Goal: Transaction & Acquisition: Purchase product/service

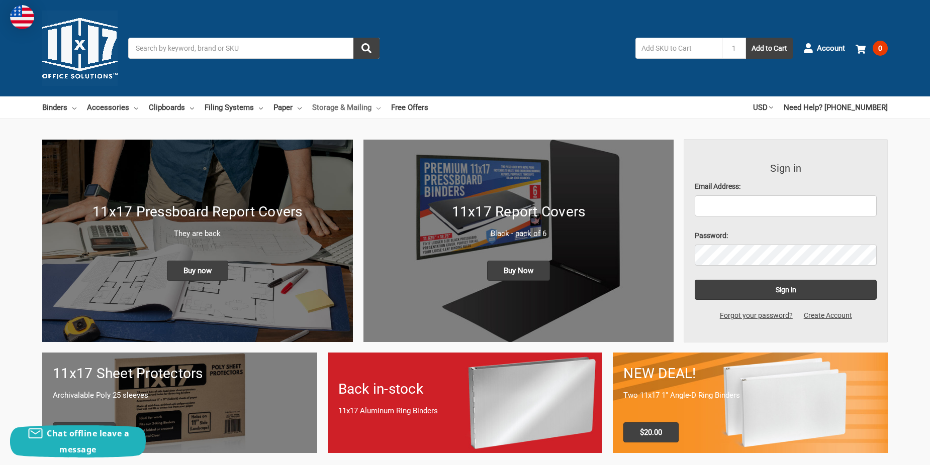
click at [335, 110] on link "Storage & Mailing" at bounding box center [346, 108] width 68 height 22
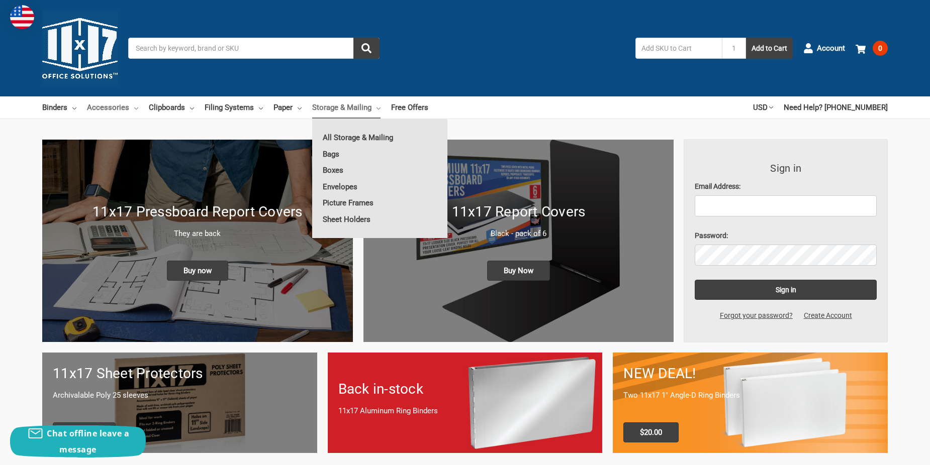
click at [100, 101] on link "Accessories" at bounding box center [112, 108] width 51 height 22
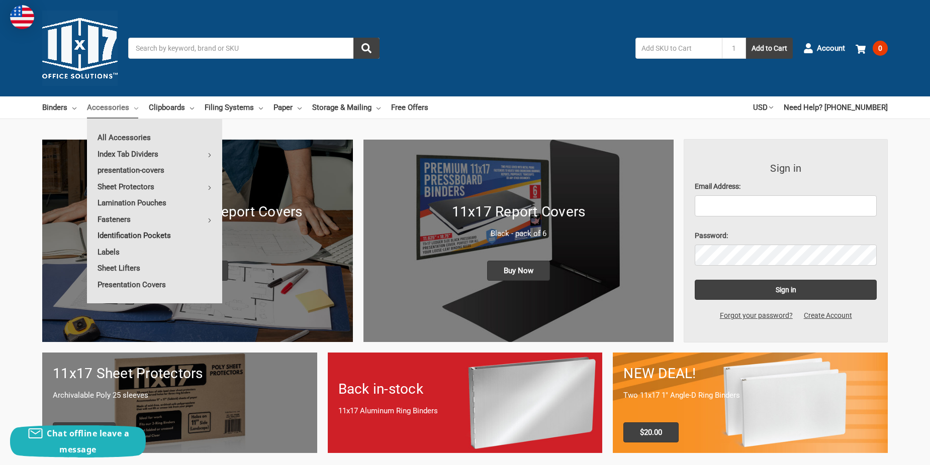
click at [168, 232] on link "Identification Pockets" at bounding box center [154, 236] width 135 height 16
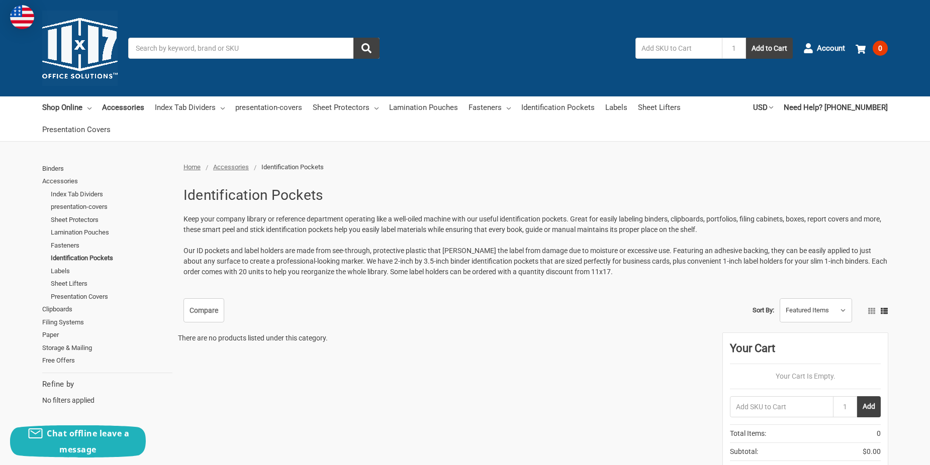
scroll to position [50, 0]
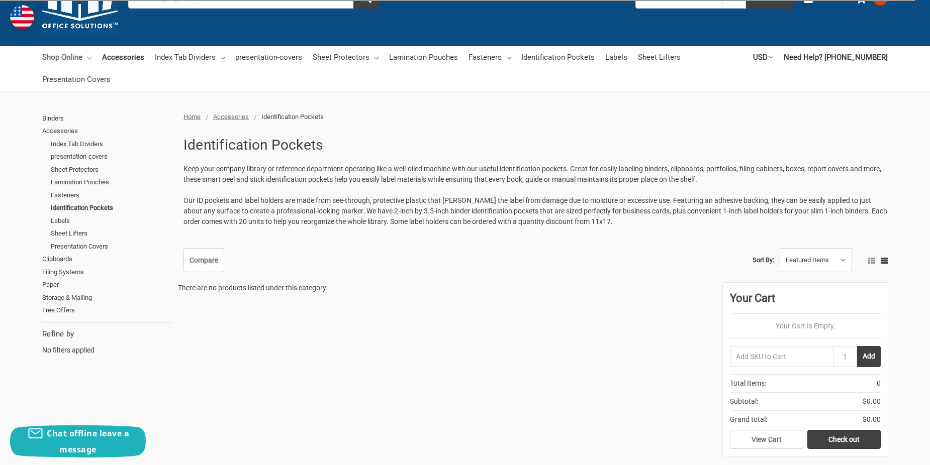
click at [66, 59] on link "Shop Online" at bounding box center [66, 57] width 49 height 22
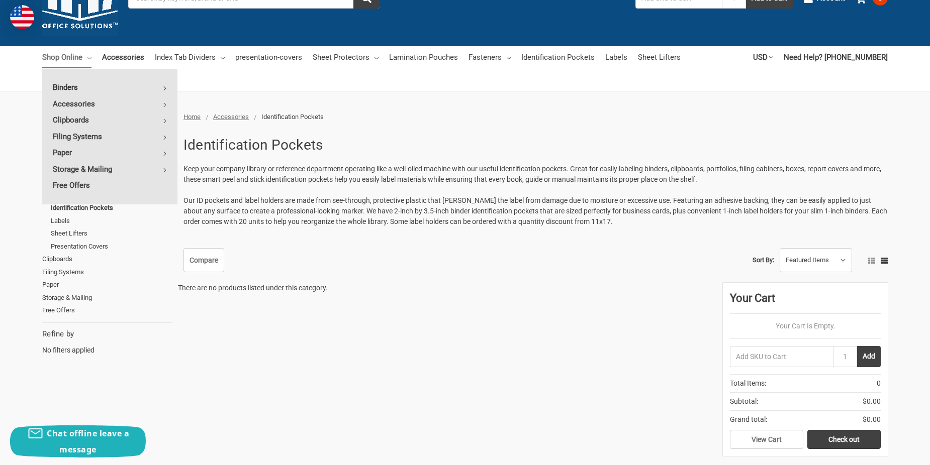
click at [162, 87] on link "Binders" at bounding box center [109, 87] width 135 height 16
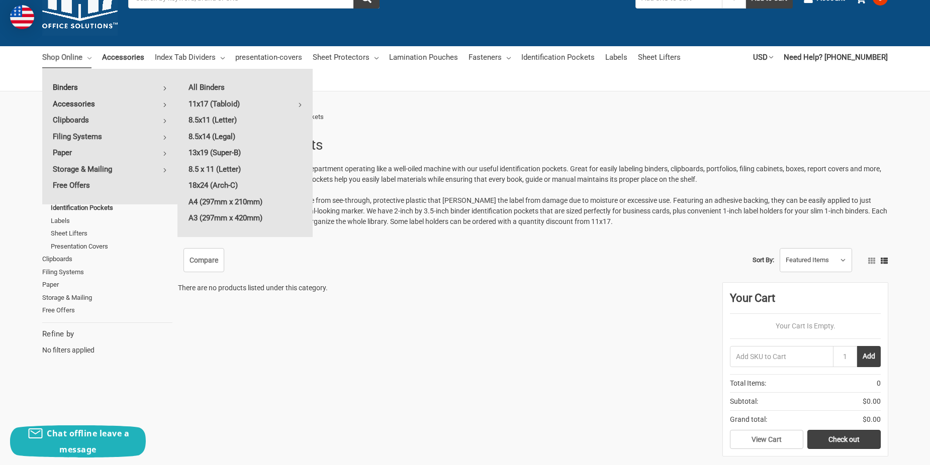
click at [161, 104] on link "Accessories" at bounding box center [109, 104] width 135 height 16
click at [247, 118] on link "presentation-covers" at bounding box center [245, 120] width 135 height 16
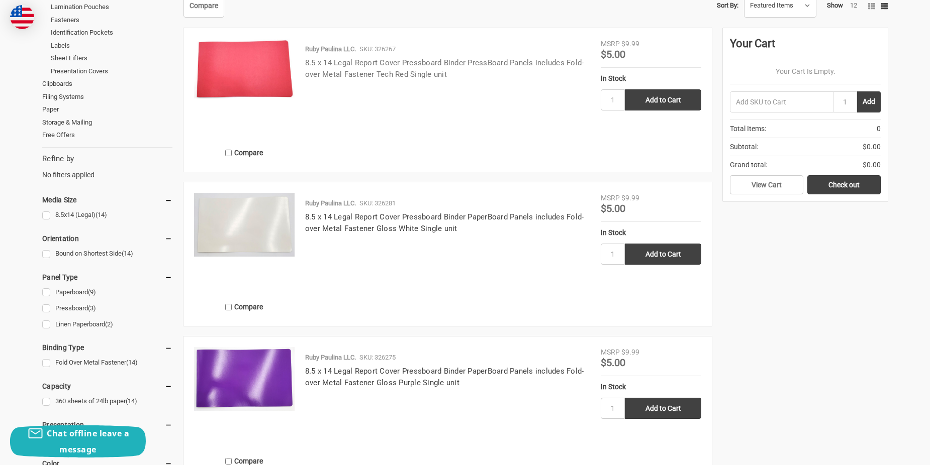
scroll to position [251, 0]
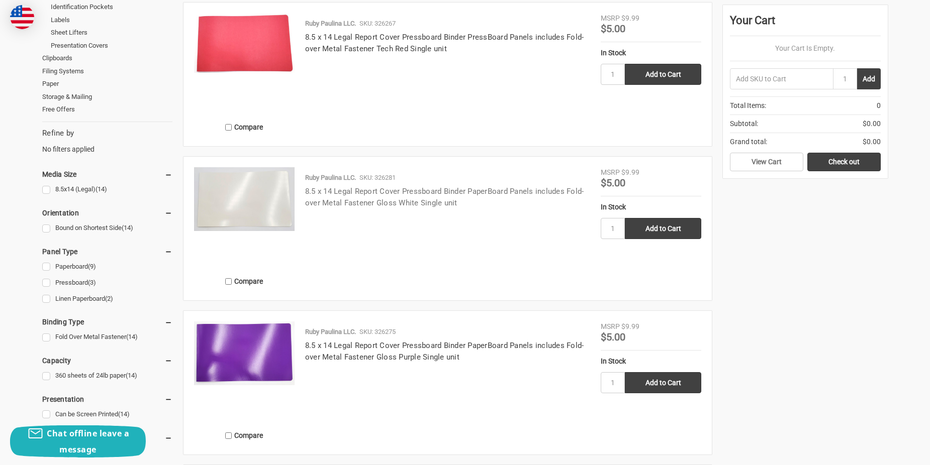
click at [486, 195] on link "8.5 x 14 Legal Report Cover Pressboard Binder PaperBoard Panels includes Fold-o…" at bounding box center [444, 197] width 279 height 21
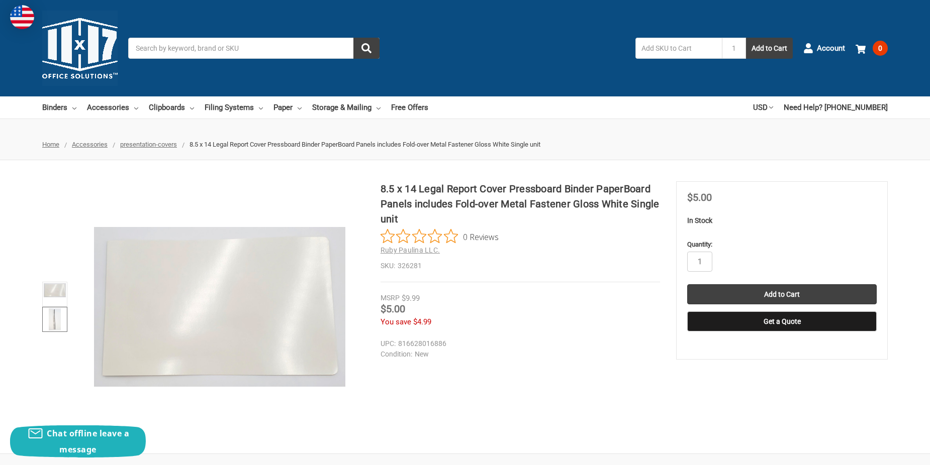
click at [57, 321] on img at bounding box center [55, 320] width 13 height 22
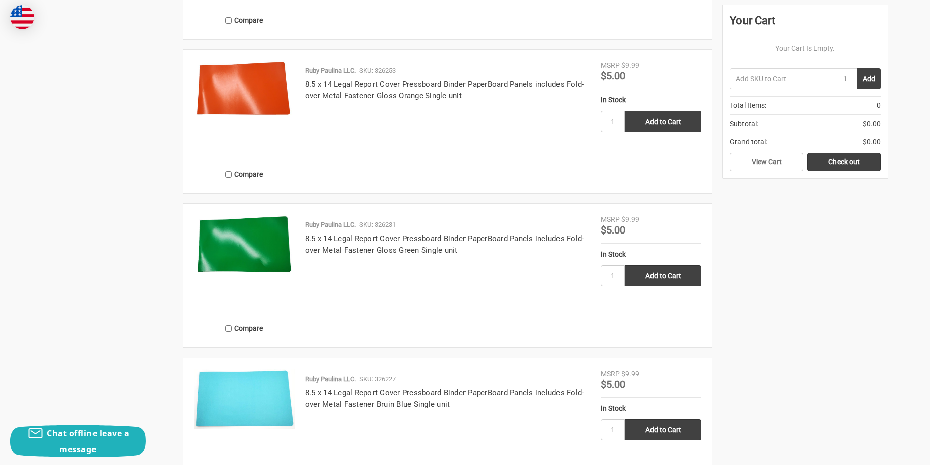
scroll to position [1810, 0]
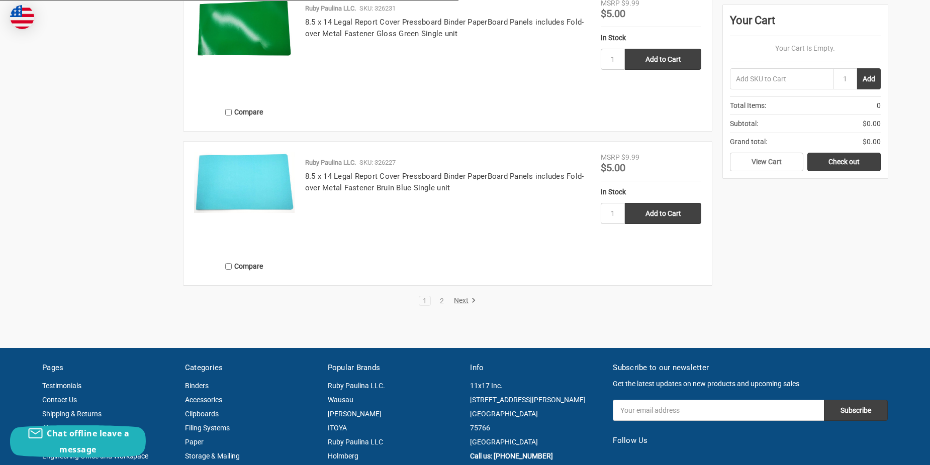
click at [458, 299] on link "Next" at bounding box center [463, 301] width 26 height 9
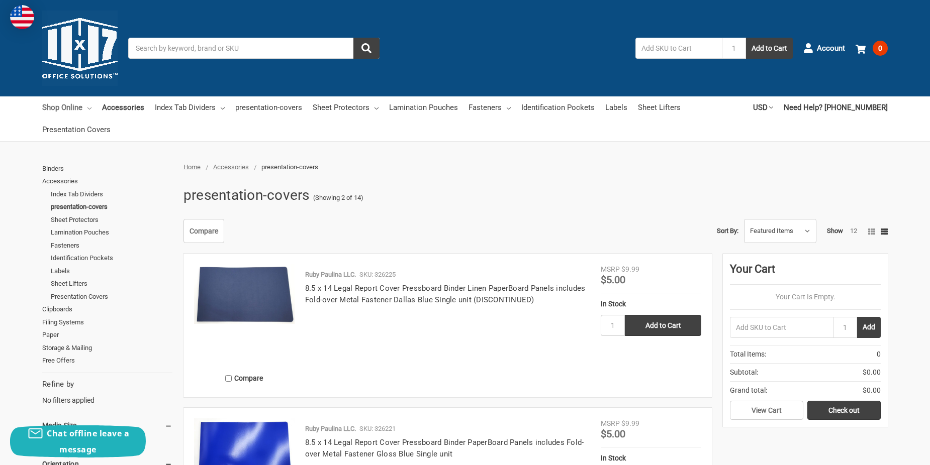
click at [73, 103] on link "Shop Online" at bounding box center [66, 108] width 49 height 22
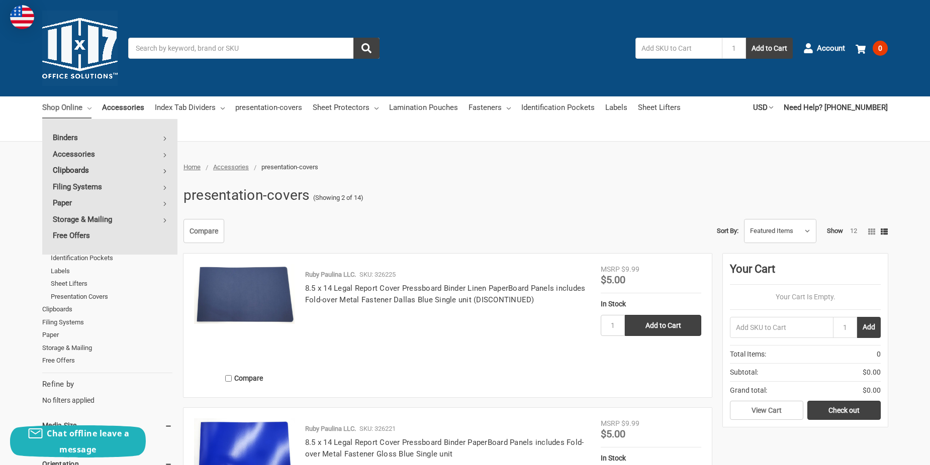
click at [75, 166] on link "Clipboards" at bounding box center [109, 170] width 135 height 16
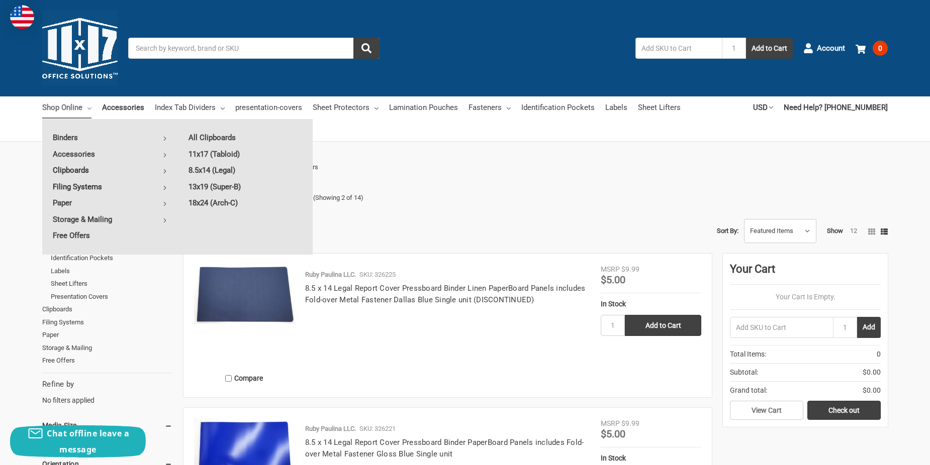
click at [95, 185] on link "Filing Systems" at bounding box center [109, 187] width 135 height 16
click at [203, 154] on link "Desk Trays" at bounding box center [245, 154] width 135 height 16
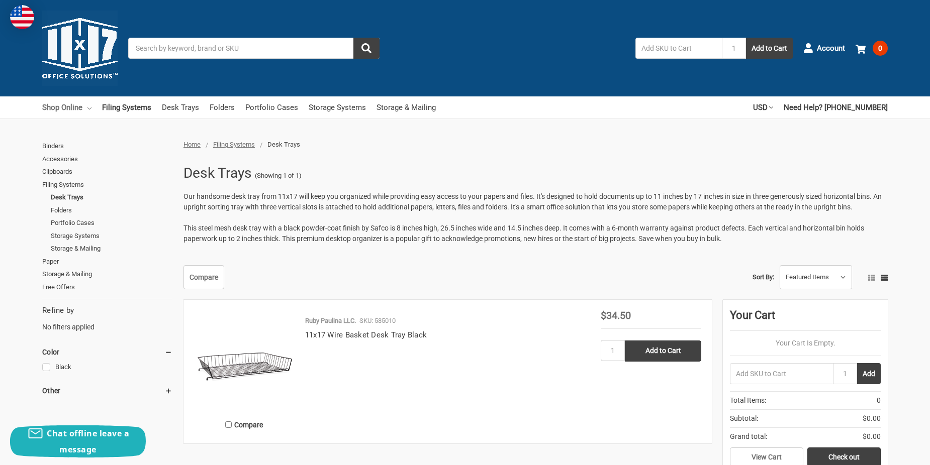
click at [58, 112] on link "Shop Online" at bounding box center [66, 108] width 49 height 22
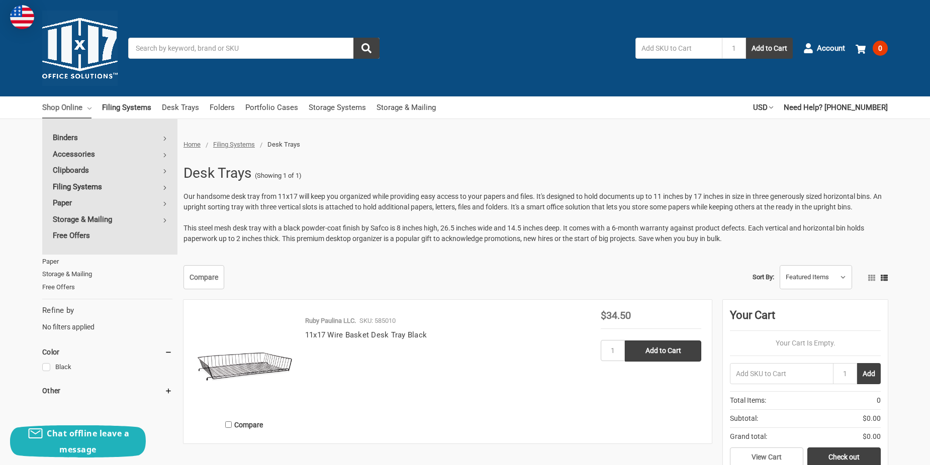
click at [80, 186] on link "Filing Systems" at bounding box center [109, 187] width 135 height 16
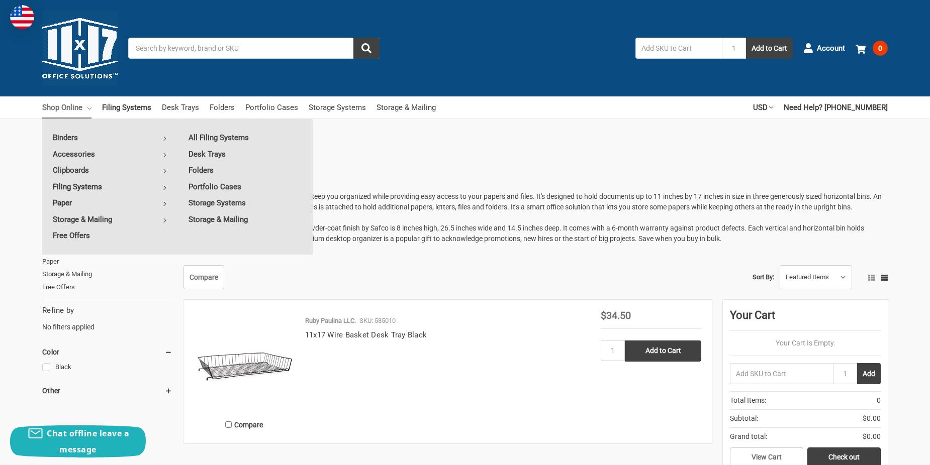
click at [61, 202] on link "Paper" at bounding box center [109, 203] width 135 height 16
click at [105, 219] on link "Storage & Mailing" at bounding box center [109, 220] width 135 height 16
click at [212, 220] on link "Sheet Holders" at bounding box center [245, 220] width 135 height 16
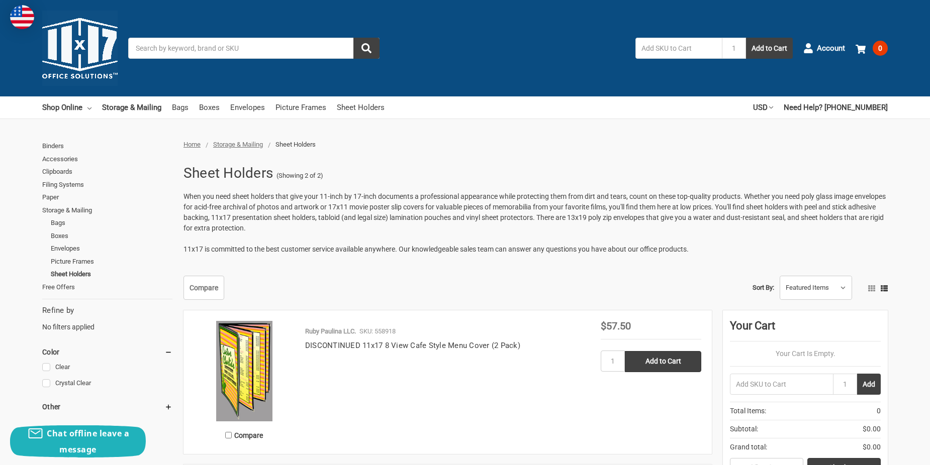
click at [173, 44] on input "Search" at bounding box center [253, 48] width 251 height 21
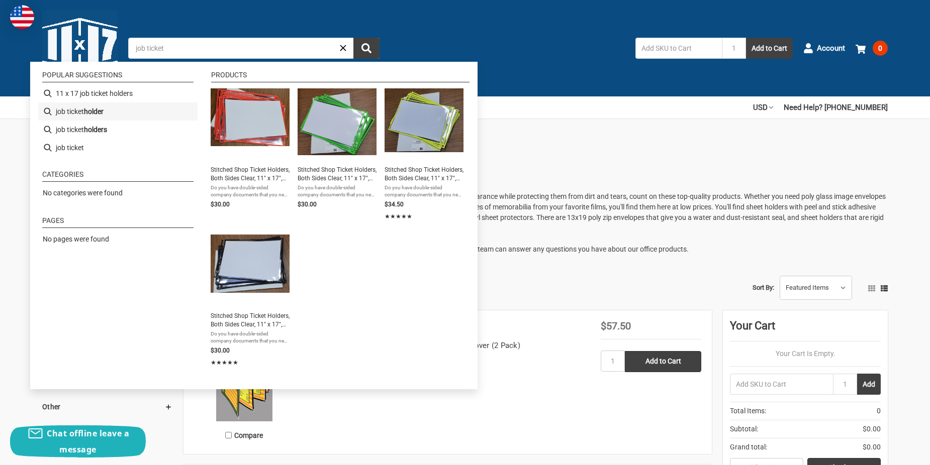
click at [85, 113] on b "holder" at bounding box center [94, 112] width 20 height 11
type input "job ticket holder"
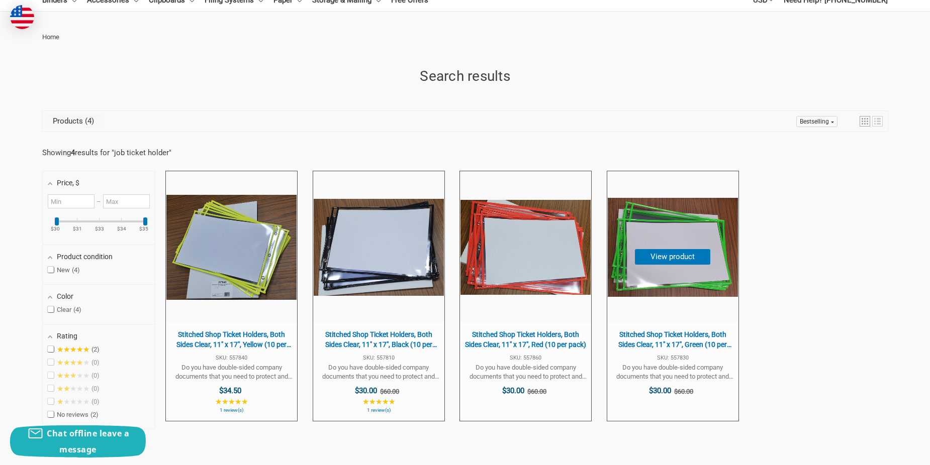
scroll to position [151, 0]
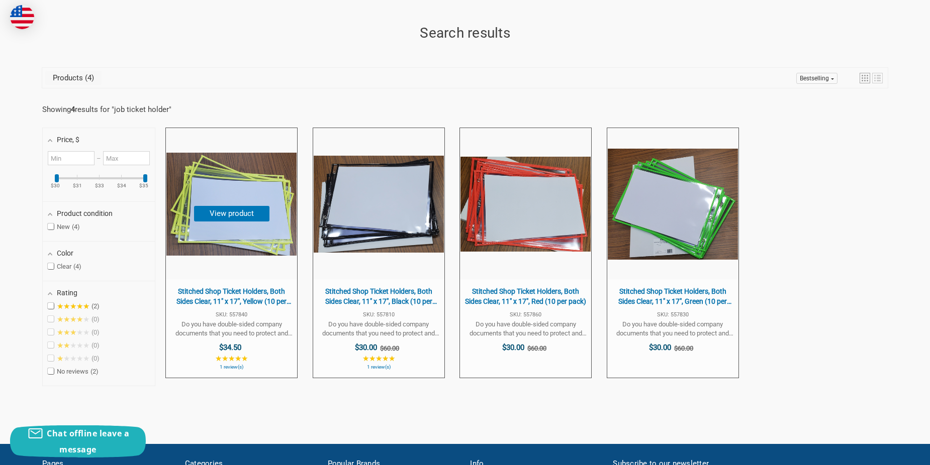
click at [220, 221] on button "View product" at bounding box center [231, 214] width 75 height 16
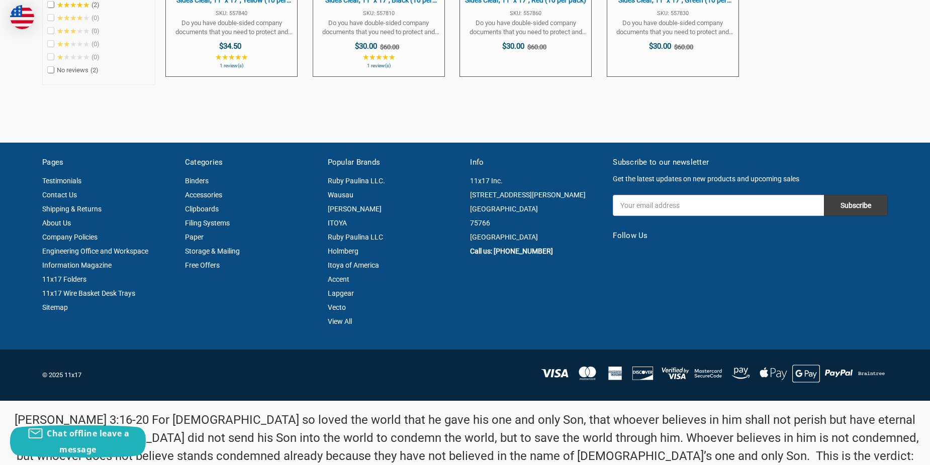
scroll to position [201, 0]
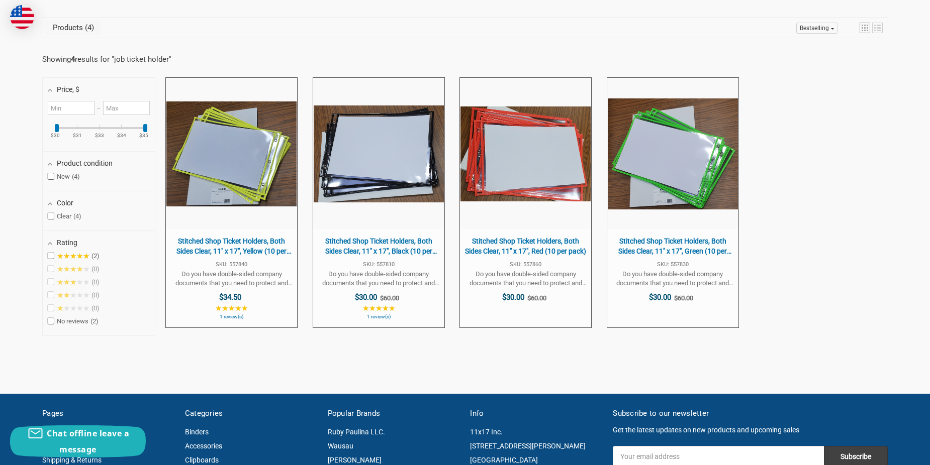
click at [801, 203] on ul "Stitched Shop Ticket Holders, Both Sides Clear, 11" x 17", Yellow (10 per pack)…" at bounding box center [526, 209] width 736 height 265
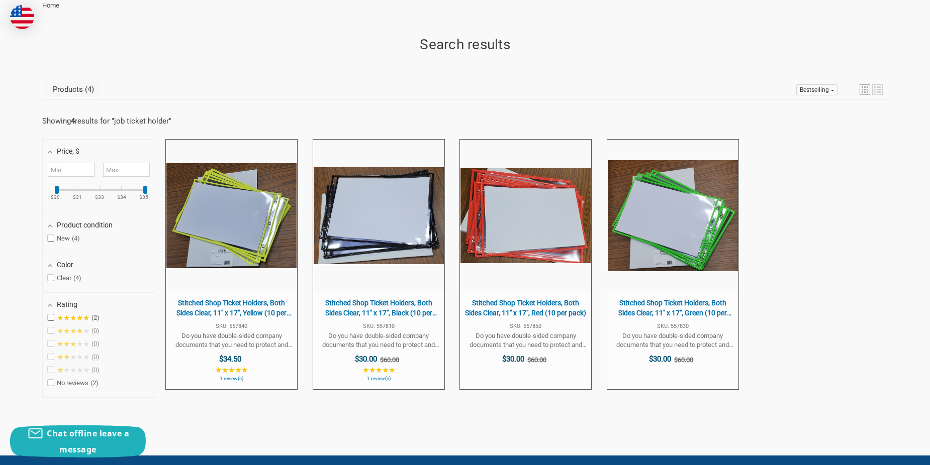
scroll to position [0, 0]
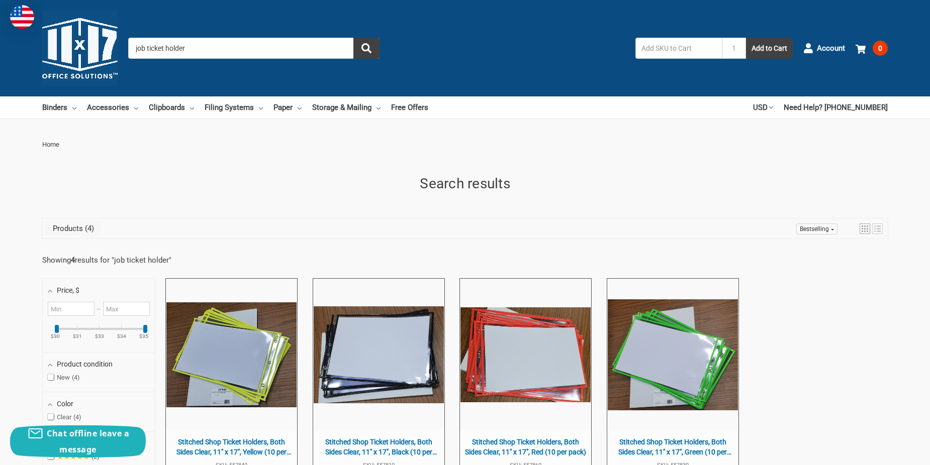
click at [183, 41] on input "job ticket holder" at bounding box center [253, 48] width 251 height 21
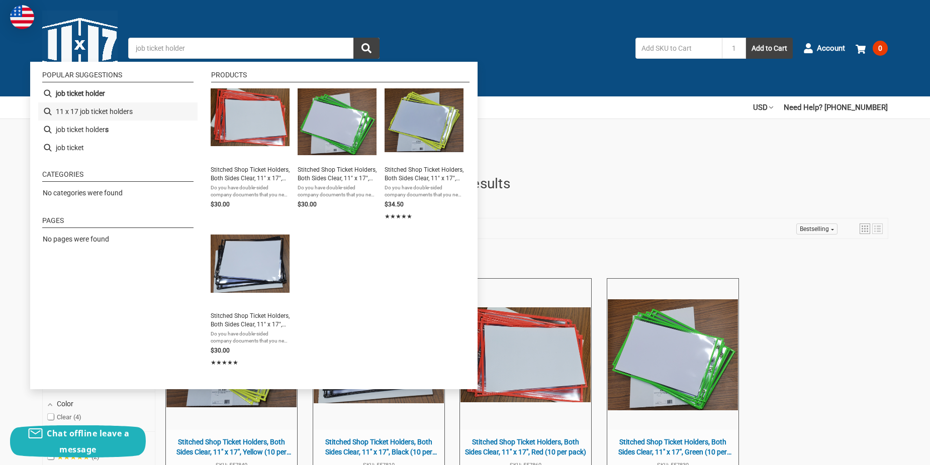
click at [116, 114] on li "11 x 17 job ticket holders" at bounding box center [117, 112] width 159 height 18
type input "11 x 17 job ticket holders"
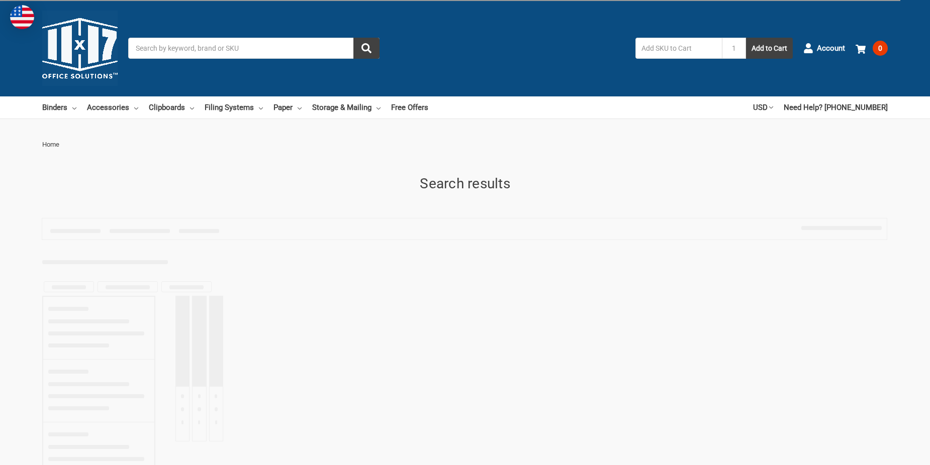
type input "11 x 17 job ticket holders"
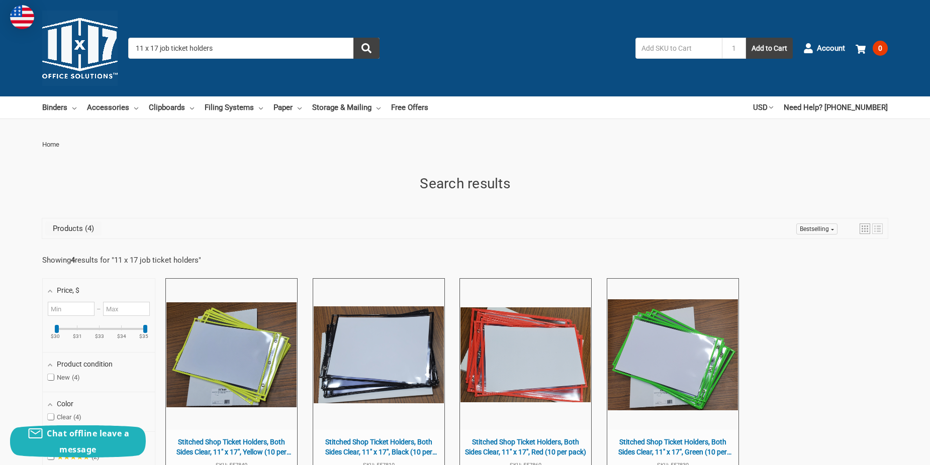
click at [224, 48] on input "11 x 17 job ticket holders" at bounding box center [253, 48] width 251 height 21
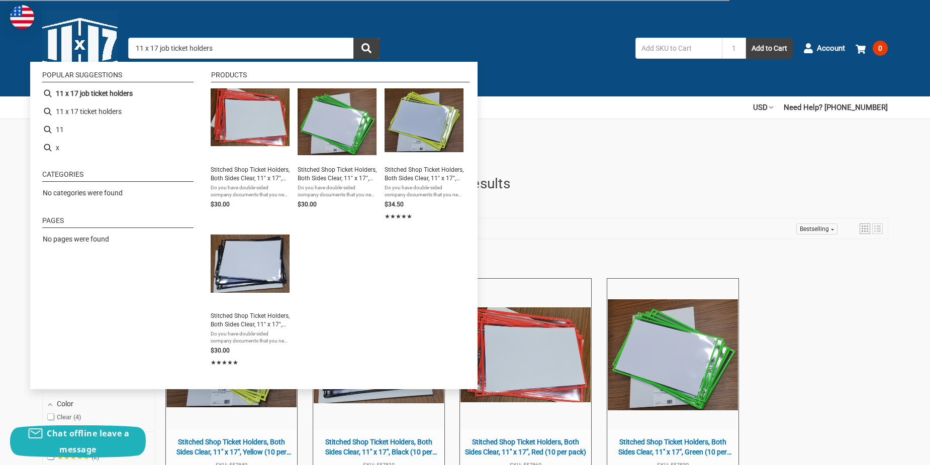
drag, startPoint x: 230, startPoint y: 47, endPoint x: -25, endPoint y: 24, distance: 256.5
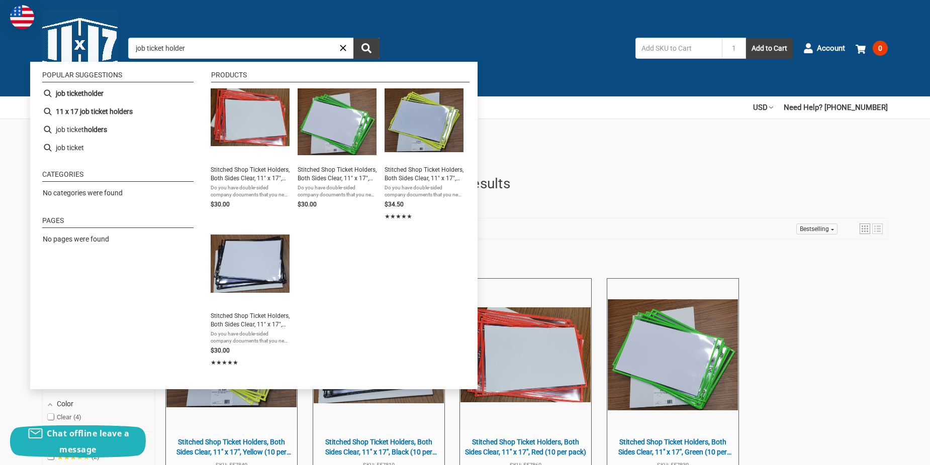
type input "job ticket holders"
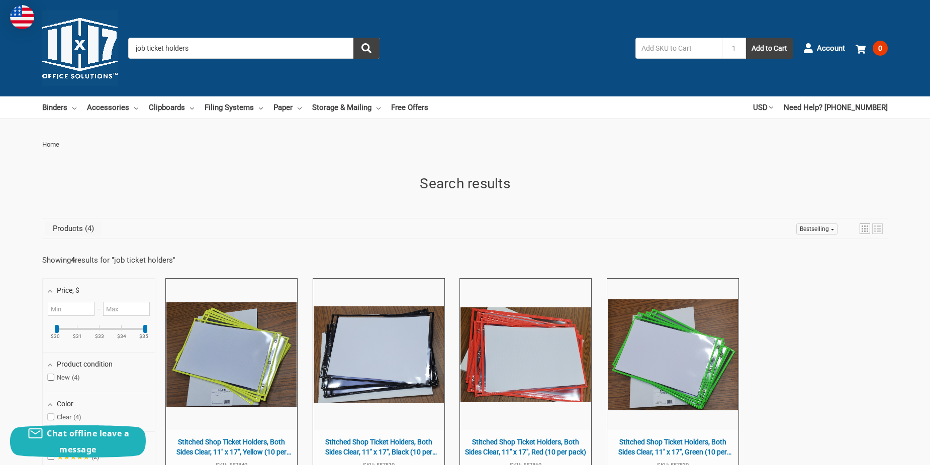
click at [146, 46] on input "job ticket holders" at bounding box center [253, 48] width 251 height 21
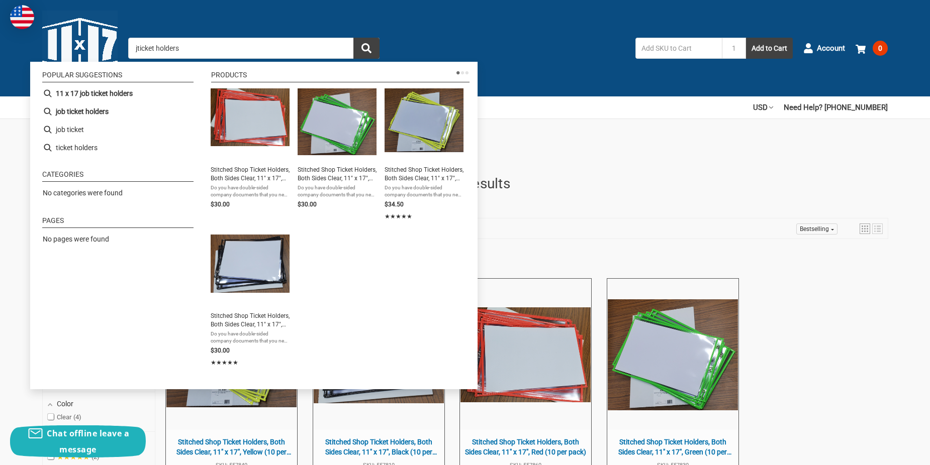
type input "ticket holders"
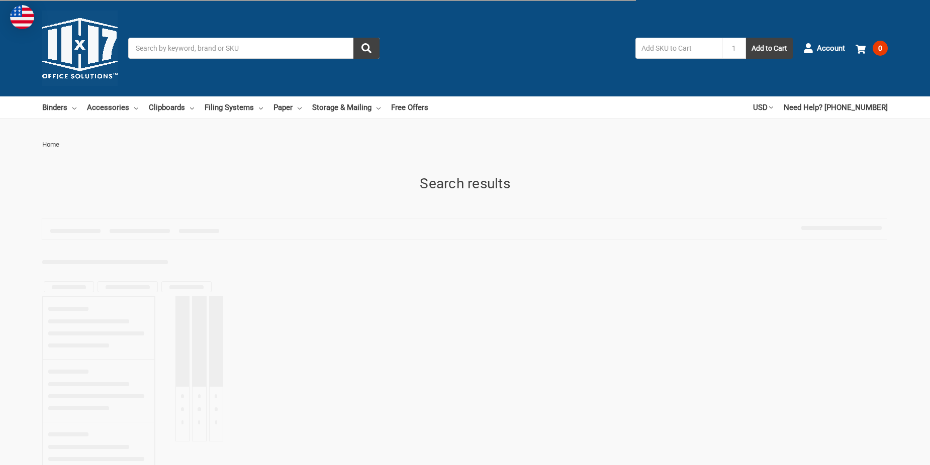
type input "ticket holders"
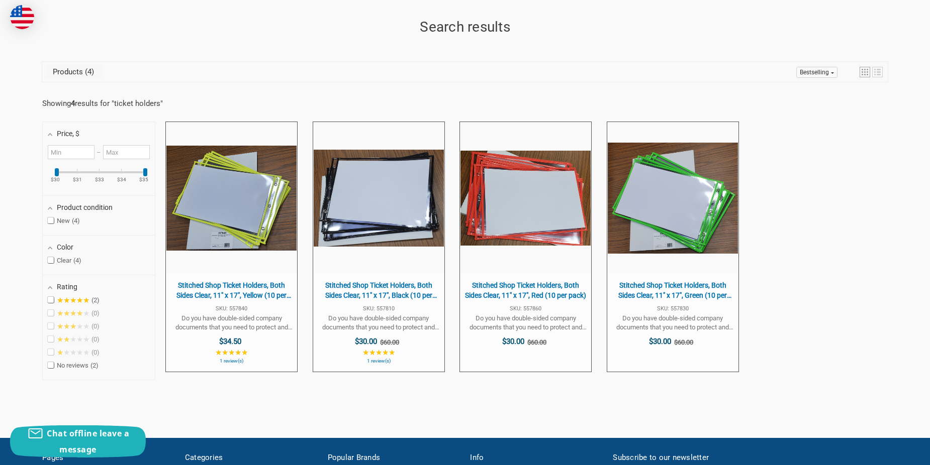
scroll to position [151, 0]
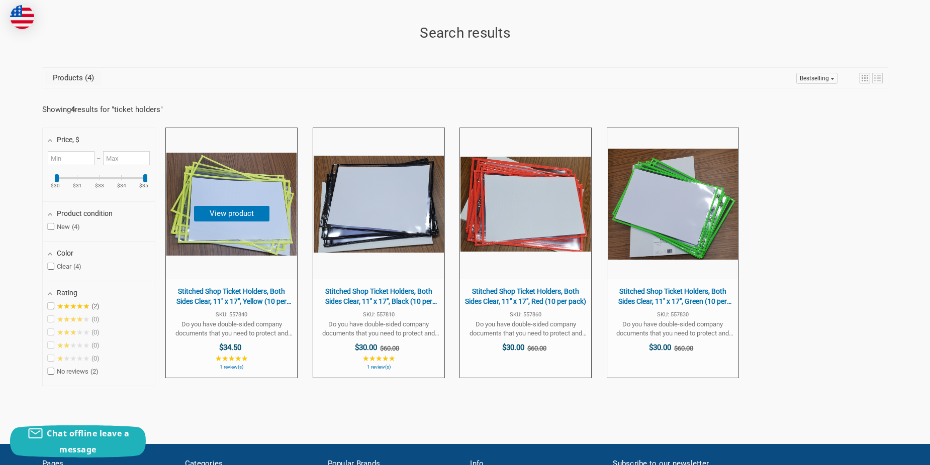
click at [248, 282] on span "Stitched Shop Ticket Holders, Both Sides Clear, 11" x 17", Yellow (10 per pack)…" at bounding box center [231, 328] width 131 height 99
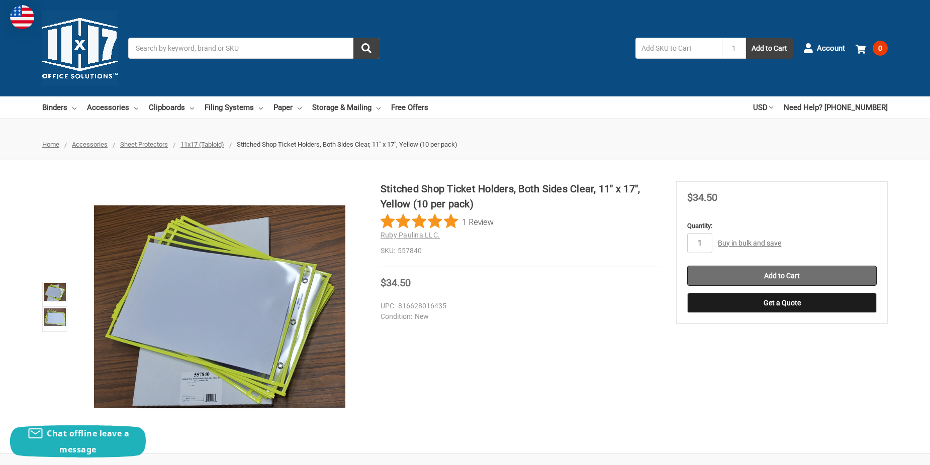
click at [831, 275] on input "Add to Cart" at bounding box center [782, 276] width 190 height 20
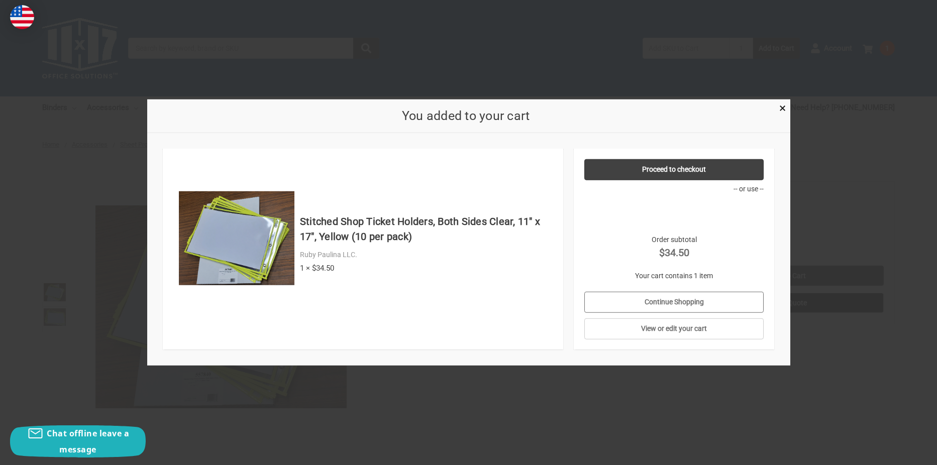
click at [675, 307] on link "Continue Shopping" at bounding box center [674, 302] width 179 height 21
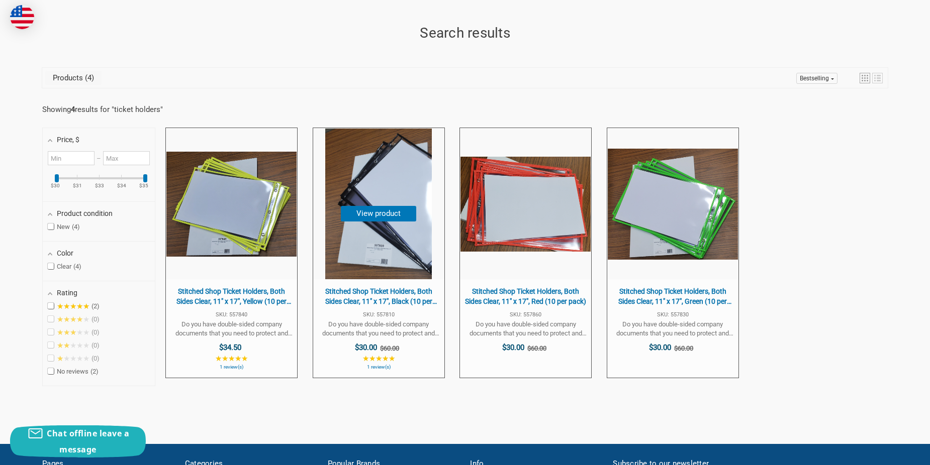
click at [386, 299] on span "Stitched Shop Ticket Holders, Both Sides Clear, 11" x 17", Black (10 per pack)" at bounding box center [378, 297] width 121 height 20
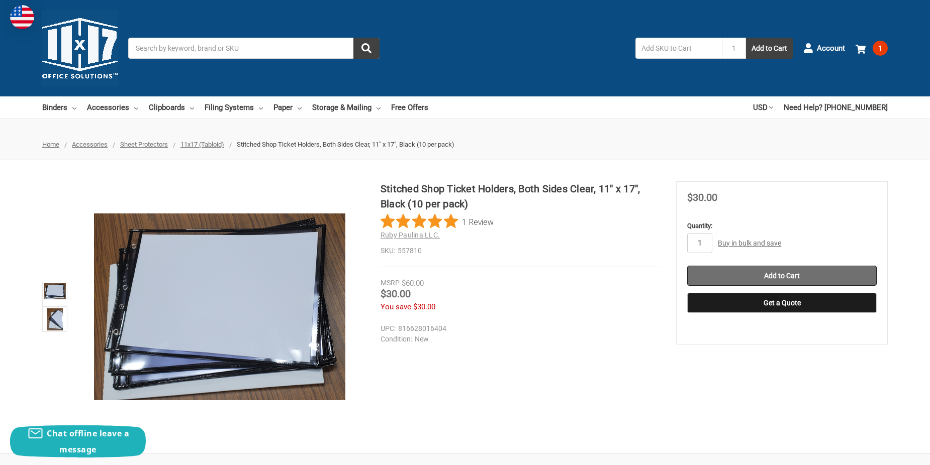
click at [805, 273] on input "Add to Cart" at bounding box center [782, 276] width 190 height 20
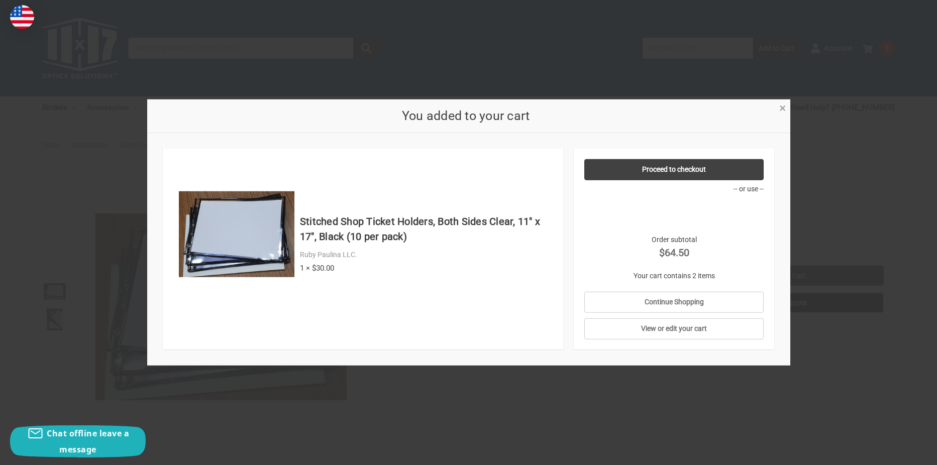
click at [780, 108] on span "×" at bounding box center [783, 108] width 7 height 15
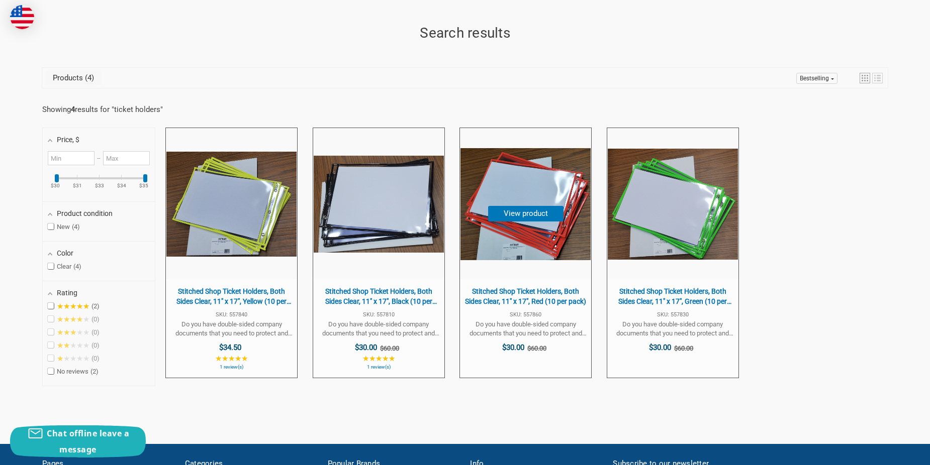
click at [529, 298] on span "Stitched Shop Ticket Holders, Both Sides Clear, 11" x 17", Red (10 per pack)" at bounding box center [525, 297] width 121 height 20
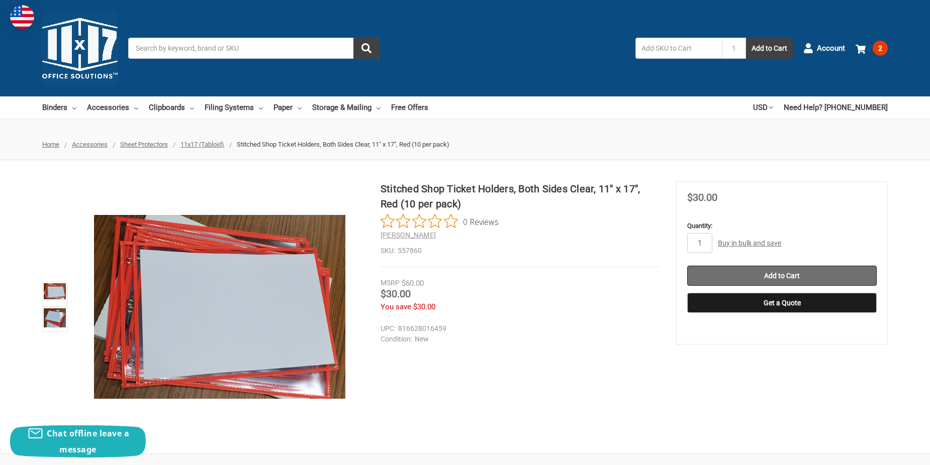
click at [824, 276] on input "Add to Cart" at bounding box center [782, 276] width 190 height 20
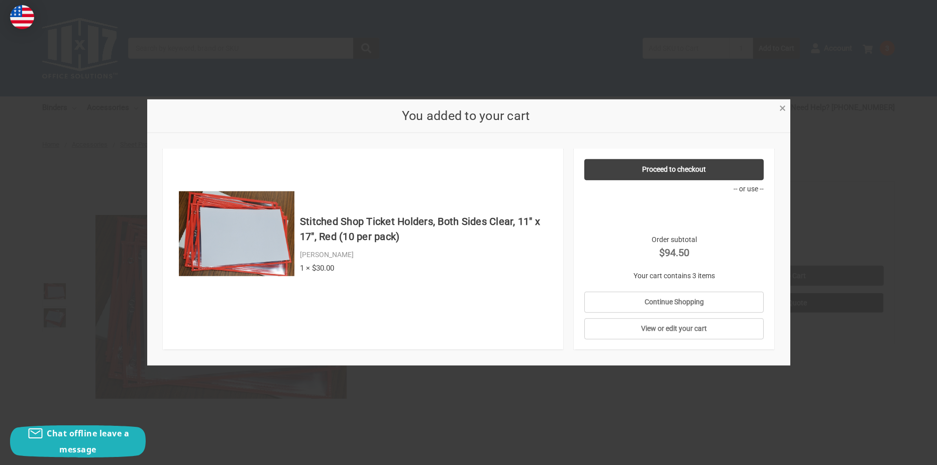
click at [786, 105] on link "×" at bounding box center [783, 107] width 11 height 11
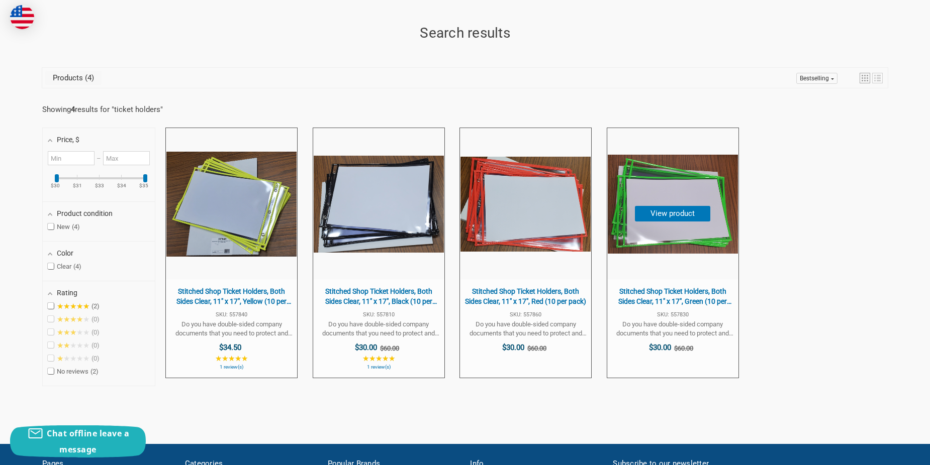
click at [680, 293] on span "Stitched Shop Ticket Holders, Both Sides Clear, 11" x 17", Green (10 per pack)" at bounding box center [672, 297] width 121 height 20
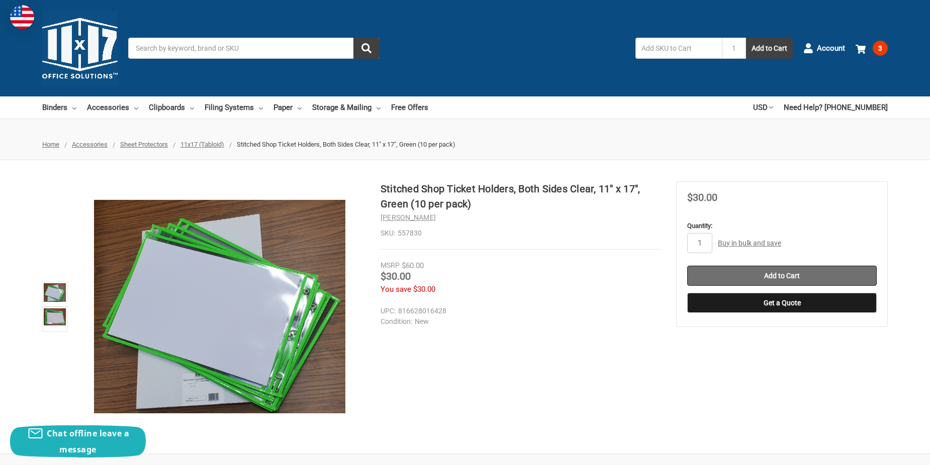
click at [792, 274] on input "Add to Cart" at bounding box center [782, 276] width 190 height 20
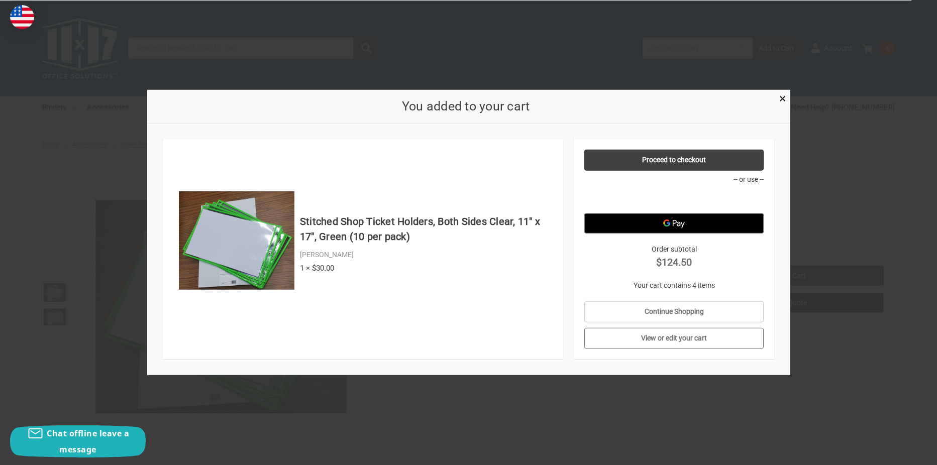
click at [717, 340] on link "View or edit your cart" at bounding box center [674, 338] width 179 height 21
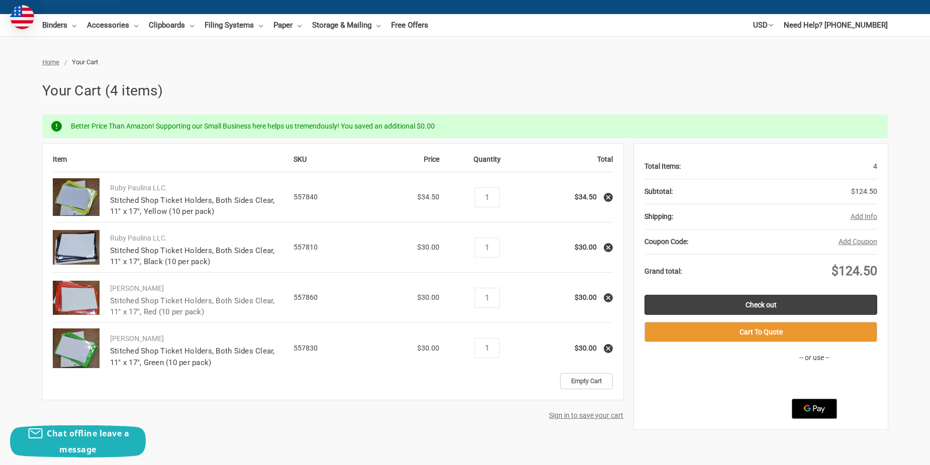
scroll to position [101, 0]
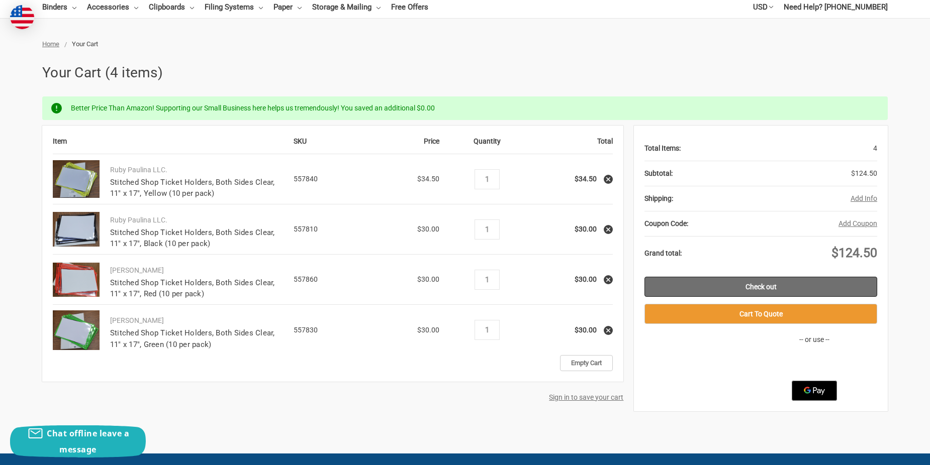
click at [783, 283] on link "Check out" at bounding box center [760, 287] width 233 height 20
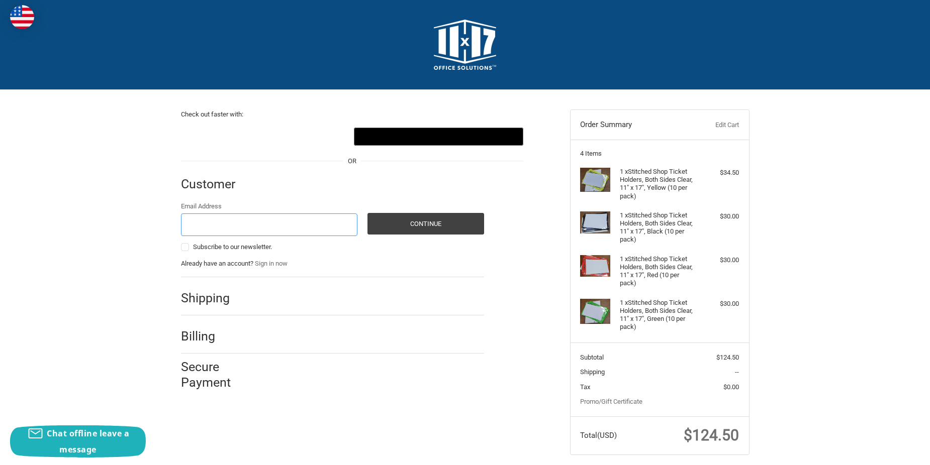
scroll to position [19, 0]
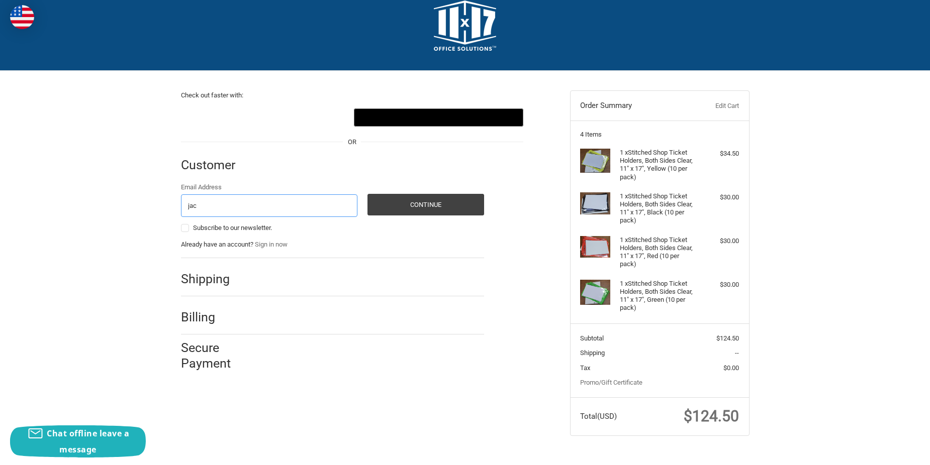
type input "jackie.clester@fabconprecast.com"
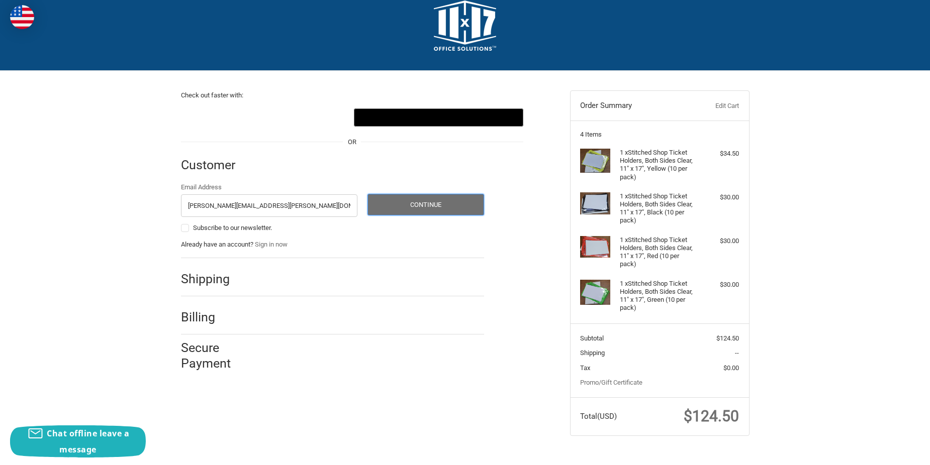
click at [454, 206] on button "Continue" at bounding box center [425, 205] width 117 height 22
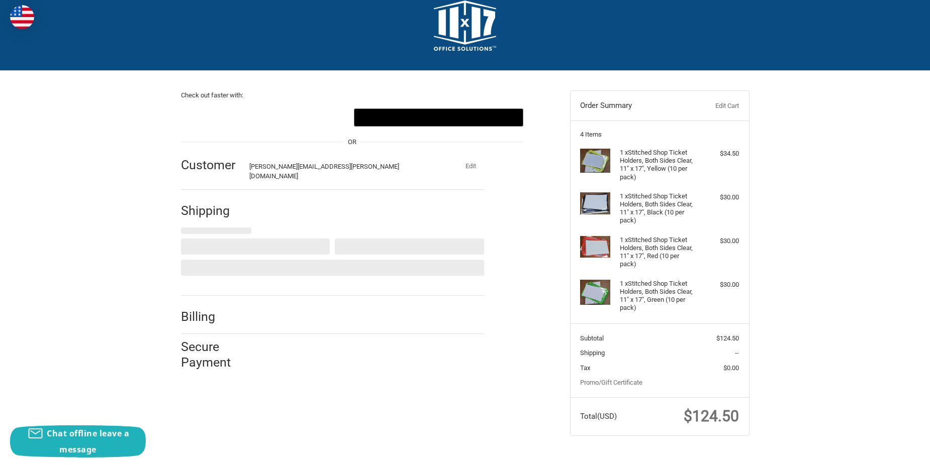
select select "US"
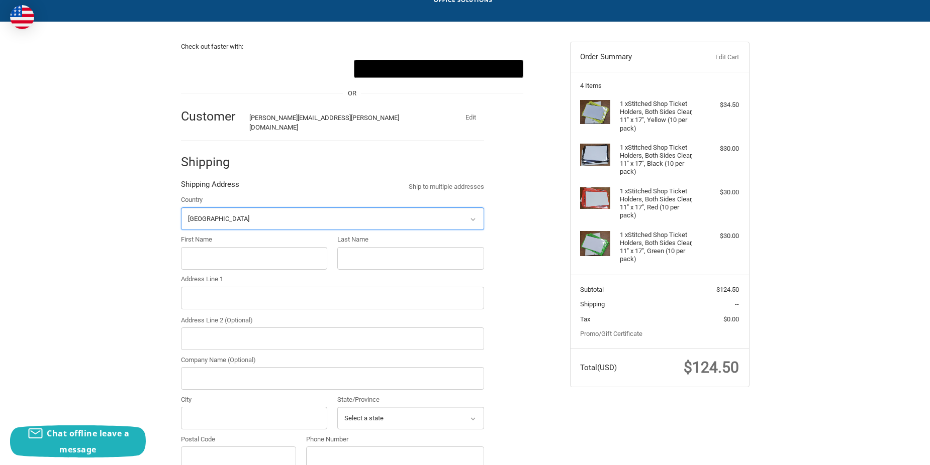
scroll to position [109, 0]
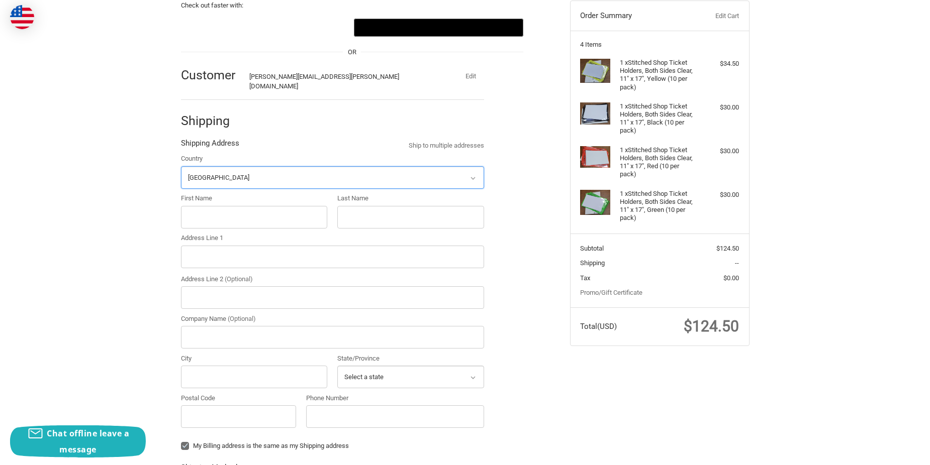
click at [224, 170] on select "Select a country Afghanistan Åland Islands Albania Algeria American Samoa Andor…" at bounding box center [332, 177] width 303 height 23
click at [152, 214] on div "Check out faster with: @import url(//fonts.googleapis.com/css?family=Google+San…" at bounding box center [465, 350] width 930 height 739
click at [212, 206] on input "First Name" at bounding box center [254, 217] width 147 height 23
type input "Jackie"
type input "Clester"
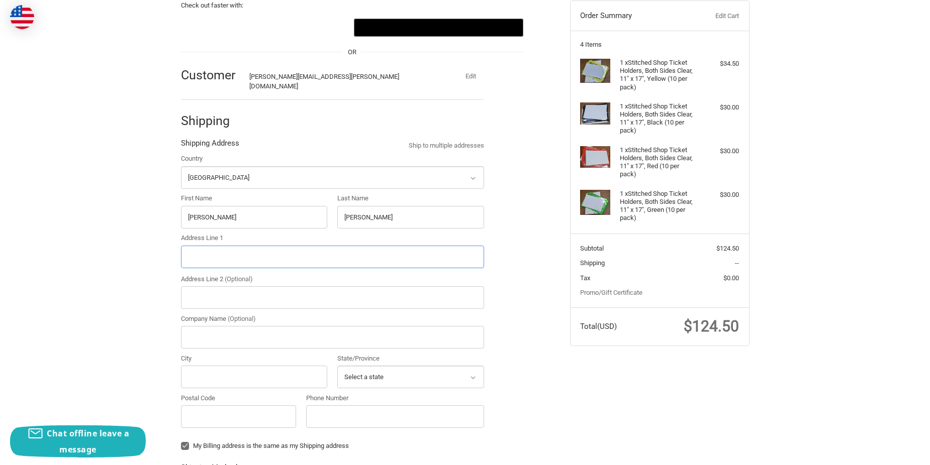
type input "123 COUNTY ROAD 101"
type input "Ste 150"
type input "Fabcon Precast"
type input "Selkirk"
select select "NY"
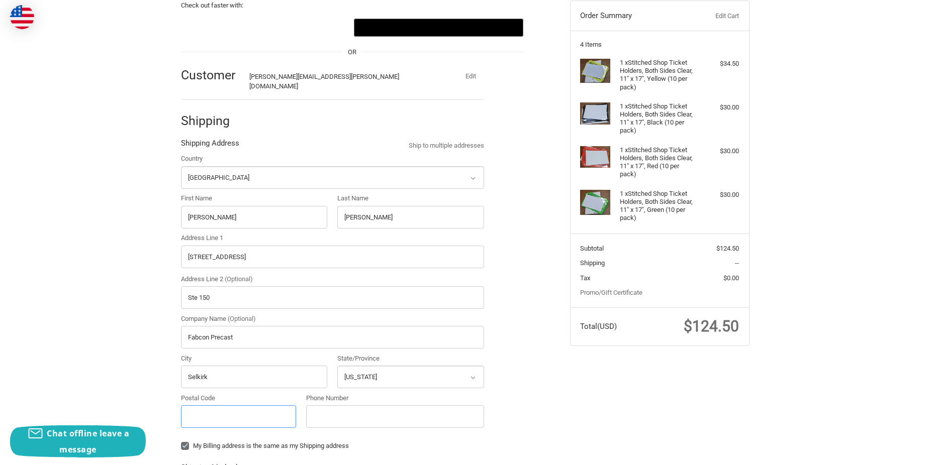
type input "12158"
type input "17406293430"
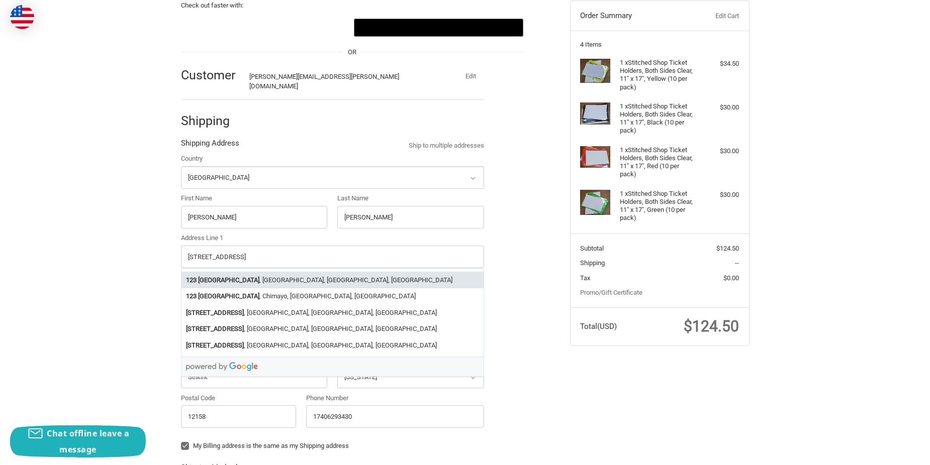
click at [148, 275] on div "Check out faster with: @import url(//fonts.googleapis.com/css?family=Google+San…" at bounding box center [465, 341] width 930 height 720
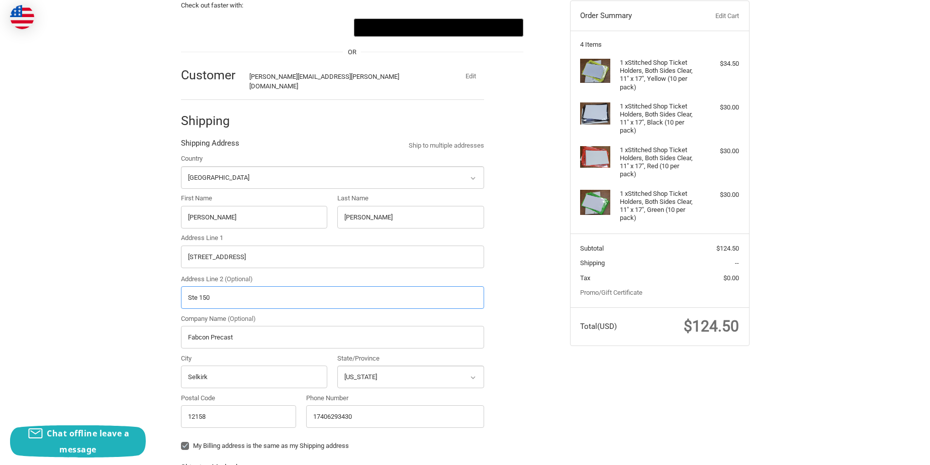
drag, startPoint x: 251, startPoint y: 289, endPoint x: 142, endPoint y: 289, distance: 109.6
click at [142, 289] on div "Check out faster with: @import url(//fonts.googleapis.com/css?family=Google+San…" at bounding box center [465, 341] width 930 height 720
radio input "true"
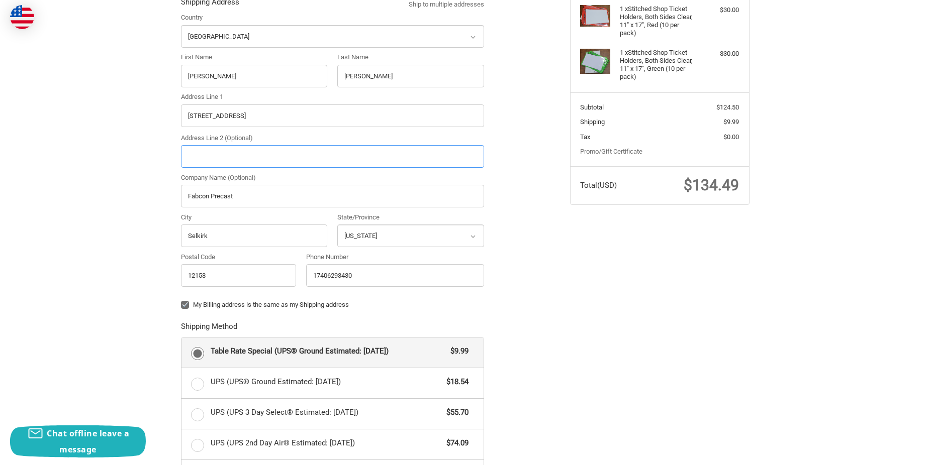
scroll to position [260, 0]
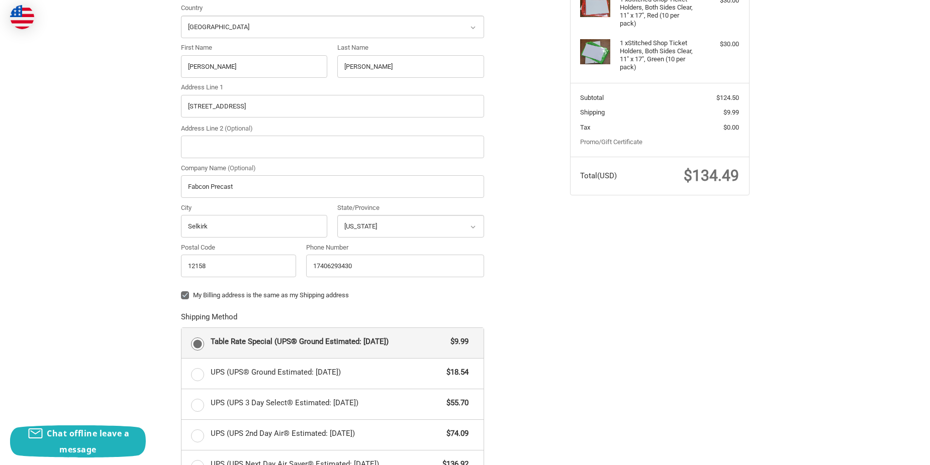
click at [187, 292] on label "My Billing address is the same as my Shipping address" at bounding box center [332, 296] width 303 height 8
click at [181, 291] on input "My Billing address is the same as my Shipping address" at bounding box center [181, 291] width 1 height 1
checkbox input "false"
click at [603, 403] on div "Check out faster with: @import url(//fonts.googleapis.com/css?family=Google+San…" at bounding box center [464, 261] width 603 height 863
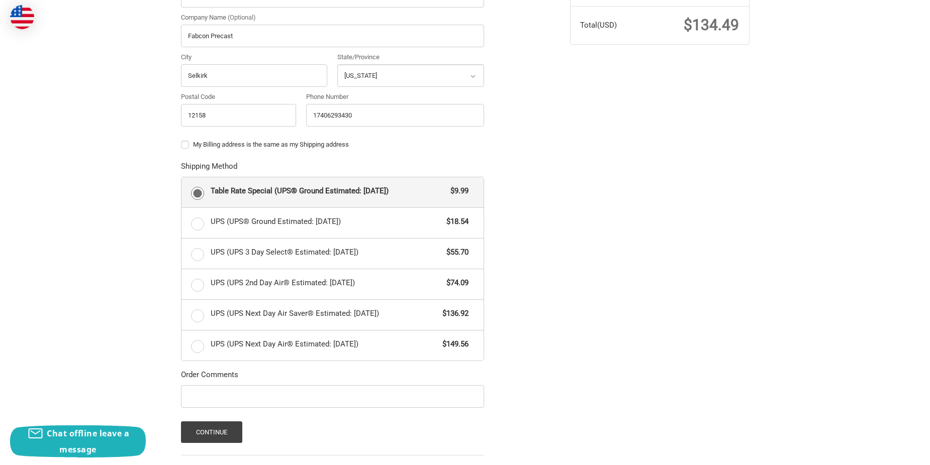
scroll to position [360, 0]
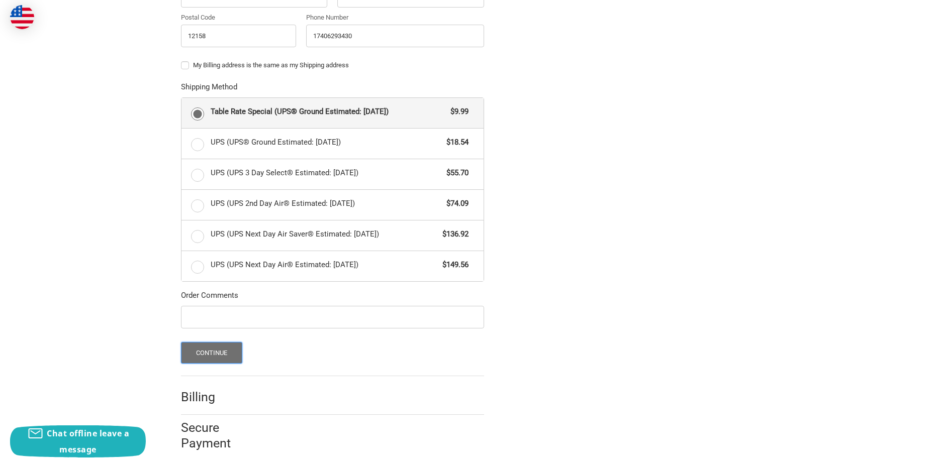
click at [191, 351] on button "Continue" at bounding box center [212, 353] width 62 height 22
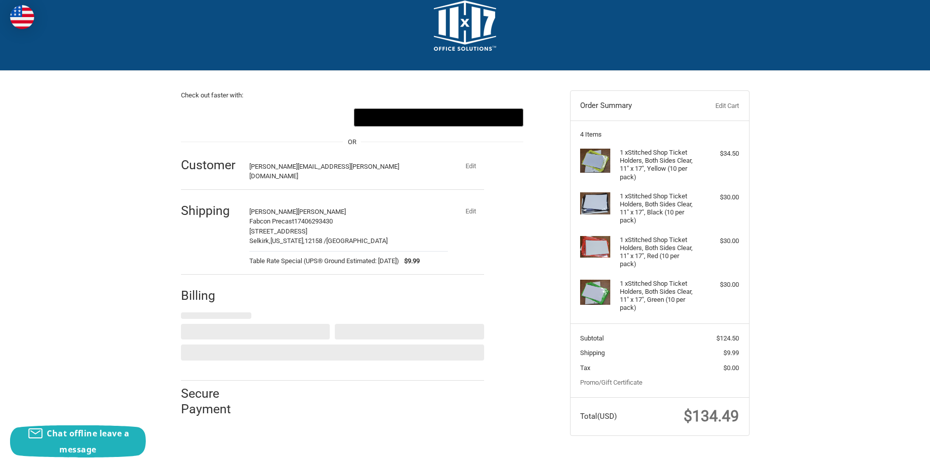
select select "US"
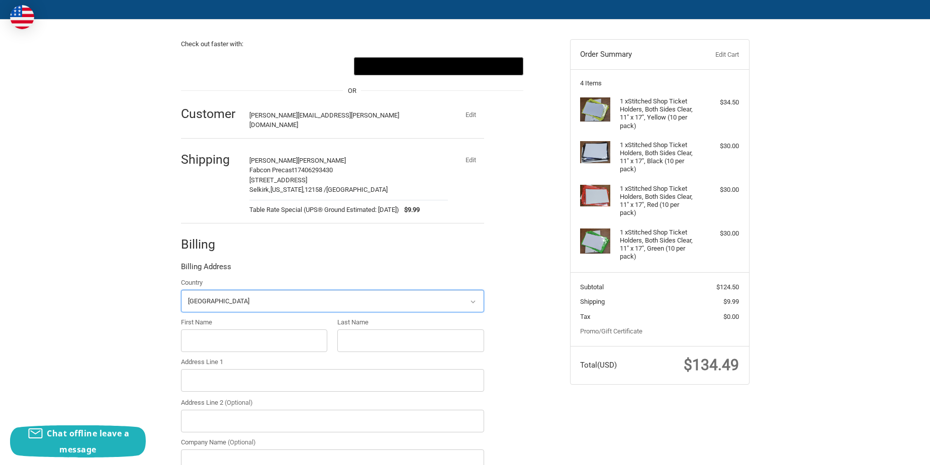
scroll to position [194, 0]
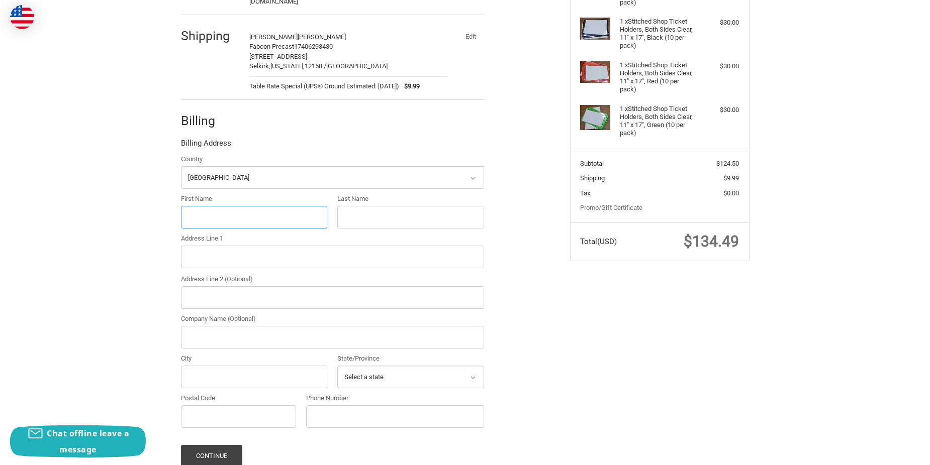
click at [217, 206] on input "First Name" at bounding box center [254, 217] width 147 height 23
type input "Tim"
type input "Clester"
type input "8911 Columbine Road"
type input "Ste 150"
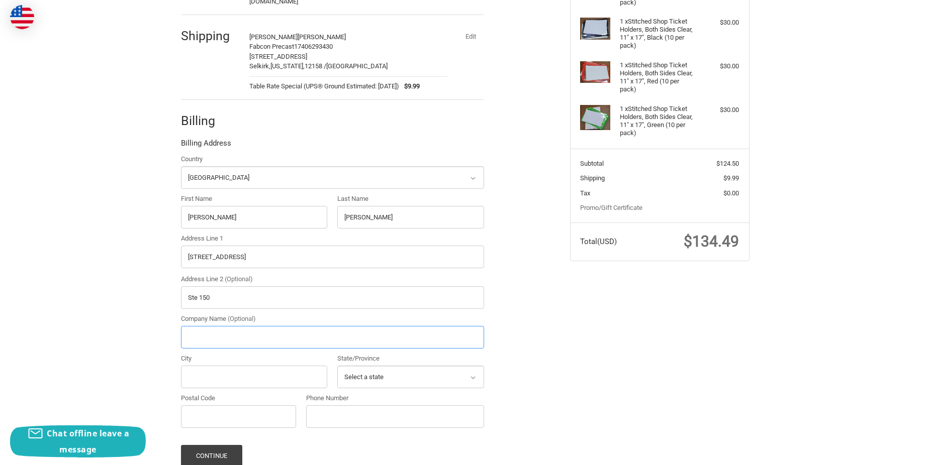
type input "Fabcon Precast"
type input "Eden Prairie"
select select "MN"
type input "55347-4126"
type input "17406293430"
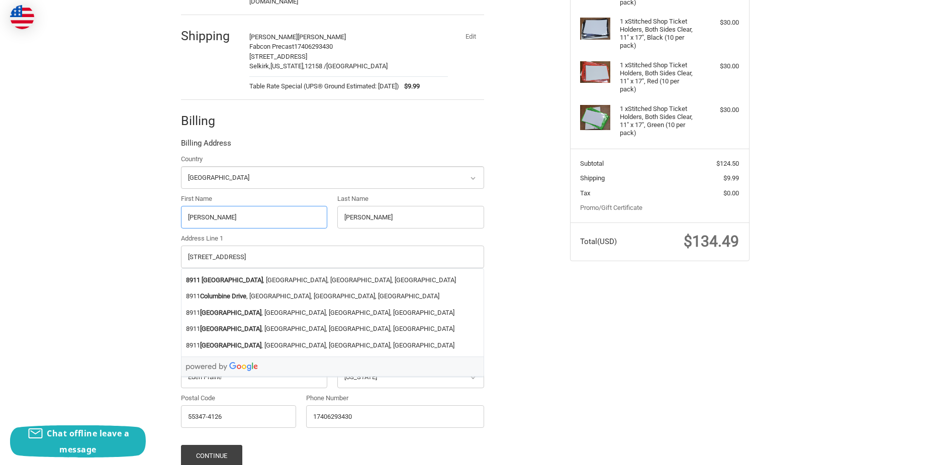
type input "Jackie"
click at [140, 263] on div "Check out faster with: @import url(//fonts.googleapis.com/css?family=Google+San…" at bounding box center [465, 211] width 930 height 631
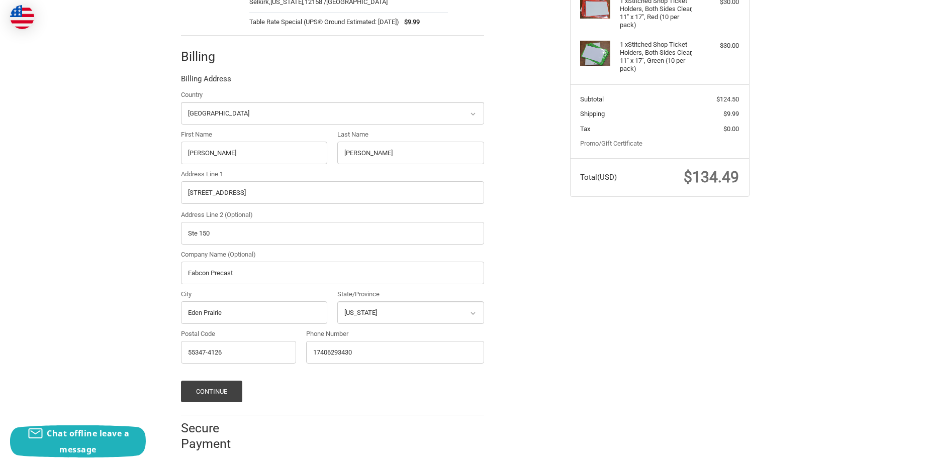
scroll to position [259, 0]
click at [228, 384] on button "Continue" at bounding box center [212, 392] width 62 height 22
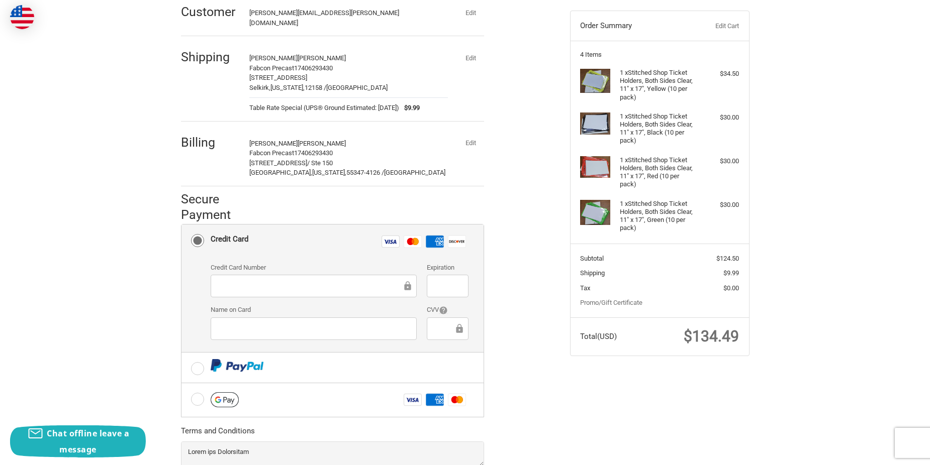
scroll to position [101, 0]
click at [434, 322] on iframe at bounding box center [444, 328] width 20 height 12
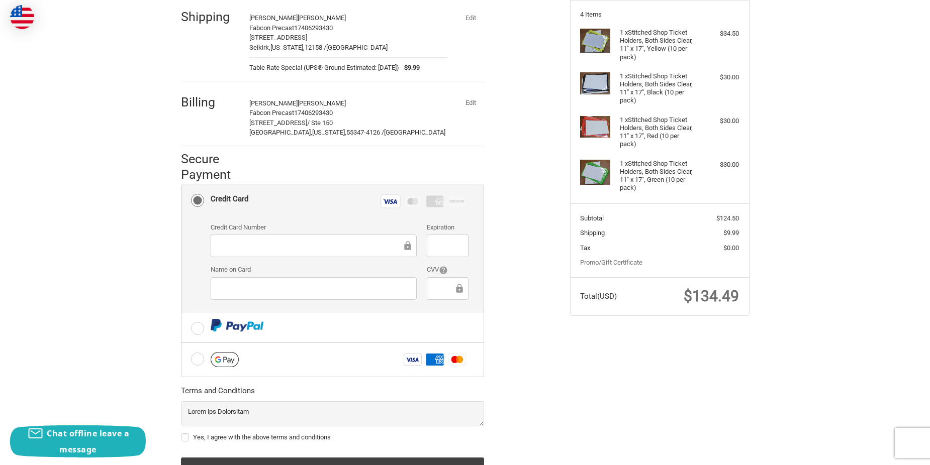
scroll to position [184, 0]
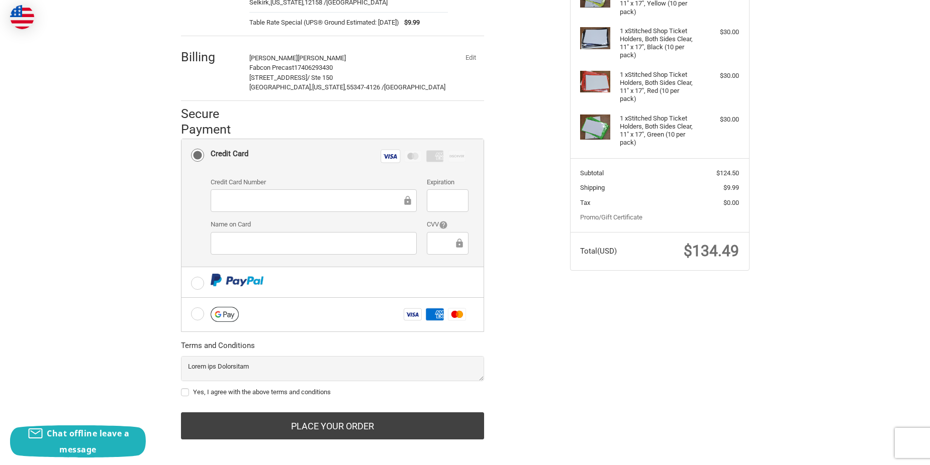
click at [184, 389] on label "Yes, I agree with the above terms and conditions" at bounding box center [332, 393] width 303 height 8
click at [181, 388] on input "Yes, I agree with the above terms and conditions" at bounding box center [181, 388] width 1 height 1
checkbox input "true"
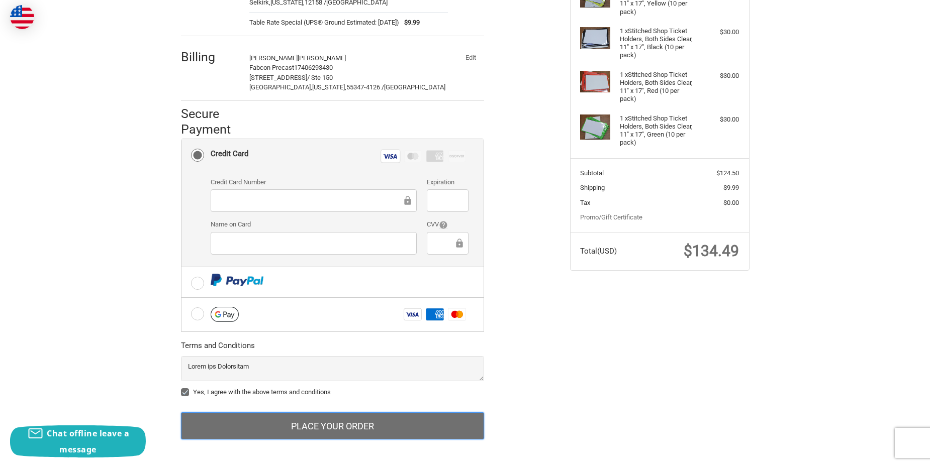
click at [277, 424] on button "Place Your Order" at bounding box center [332, 426] width 303 height 27
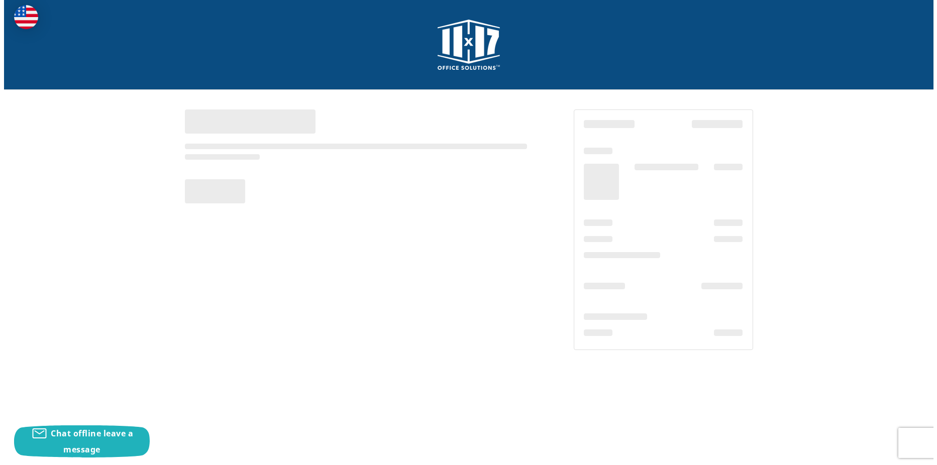
scroll to position [0, 0]
